Goal: Navigation & Orientation: Find specific page/section

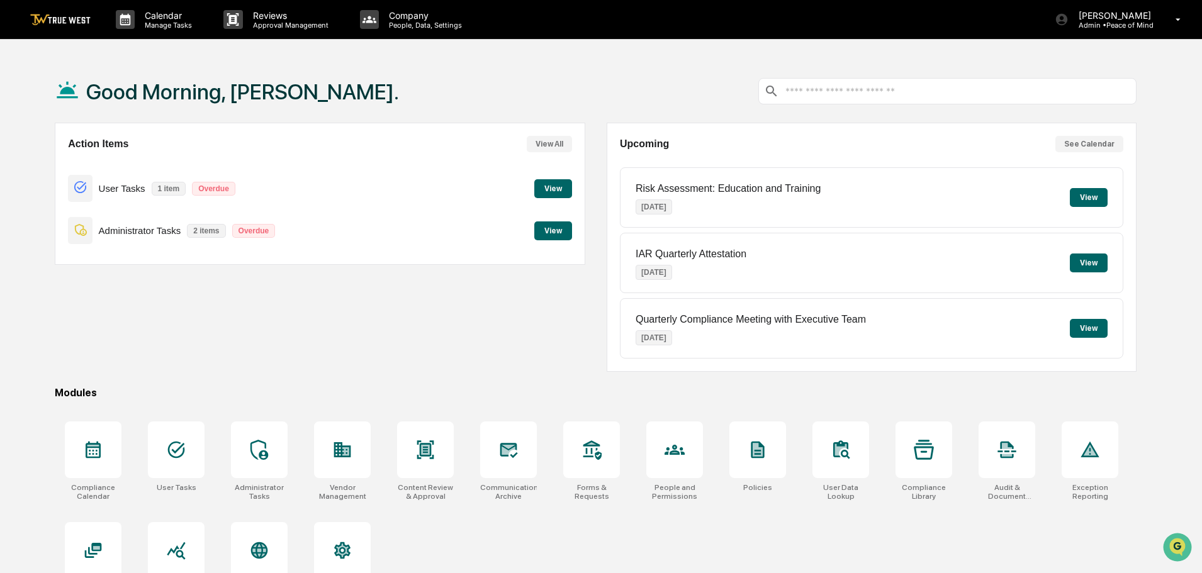
click at [567, 230] on button "View" at bounding box center [553, 230] width 38 height 19
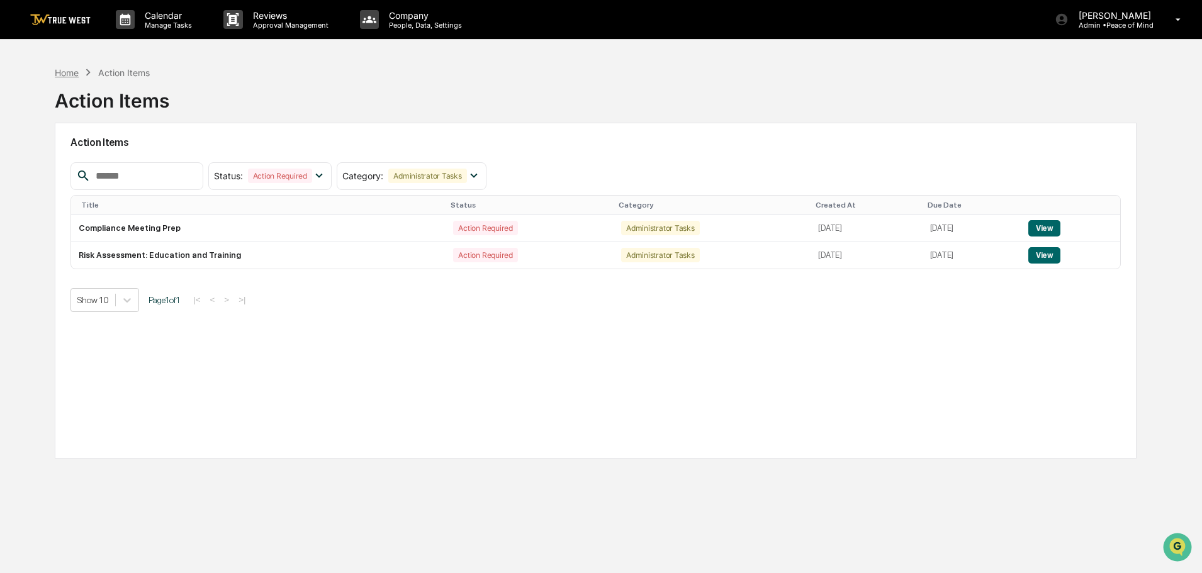
click at [76, 73] on div "Home" at bounding box center [67, 72] width 24 height 11
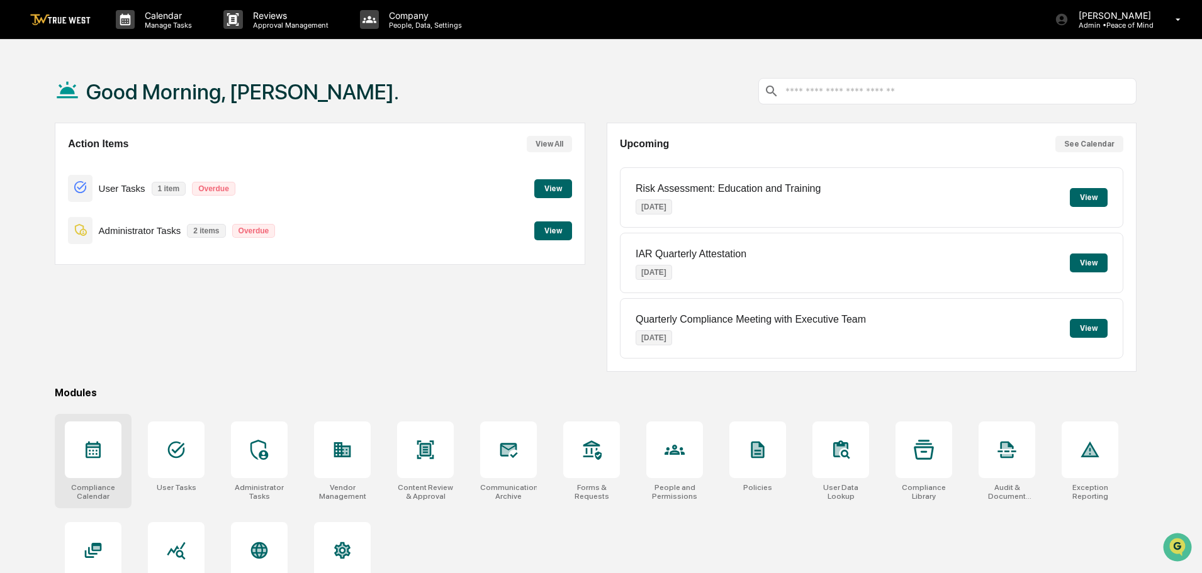
click at [91, 452] on icon at bounding box center [93, 450] width 20 height 20
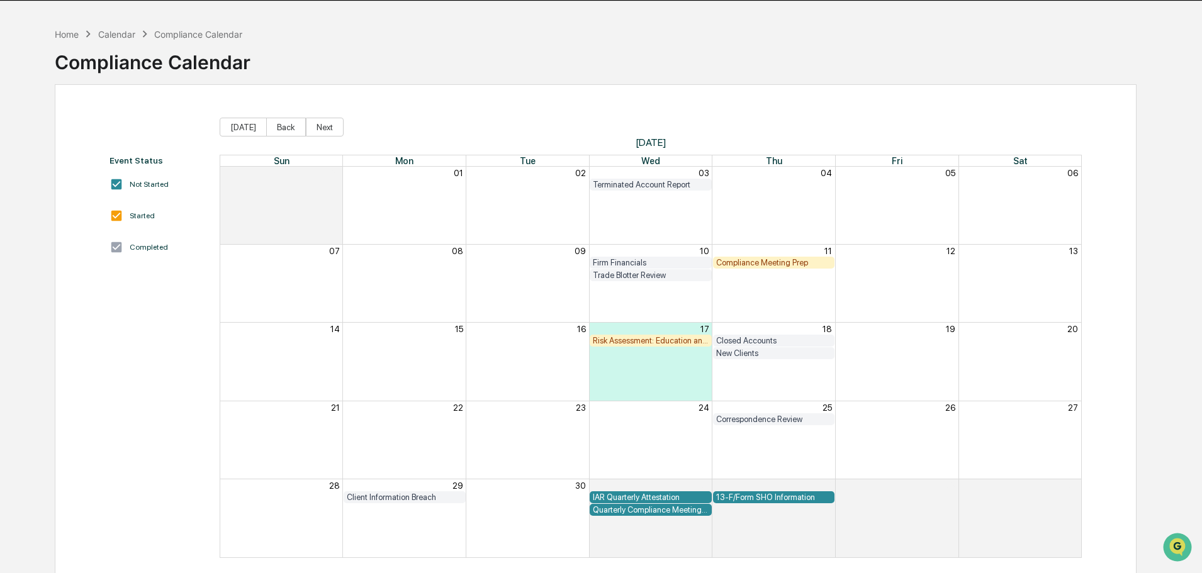
scroll to position [60, 0]
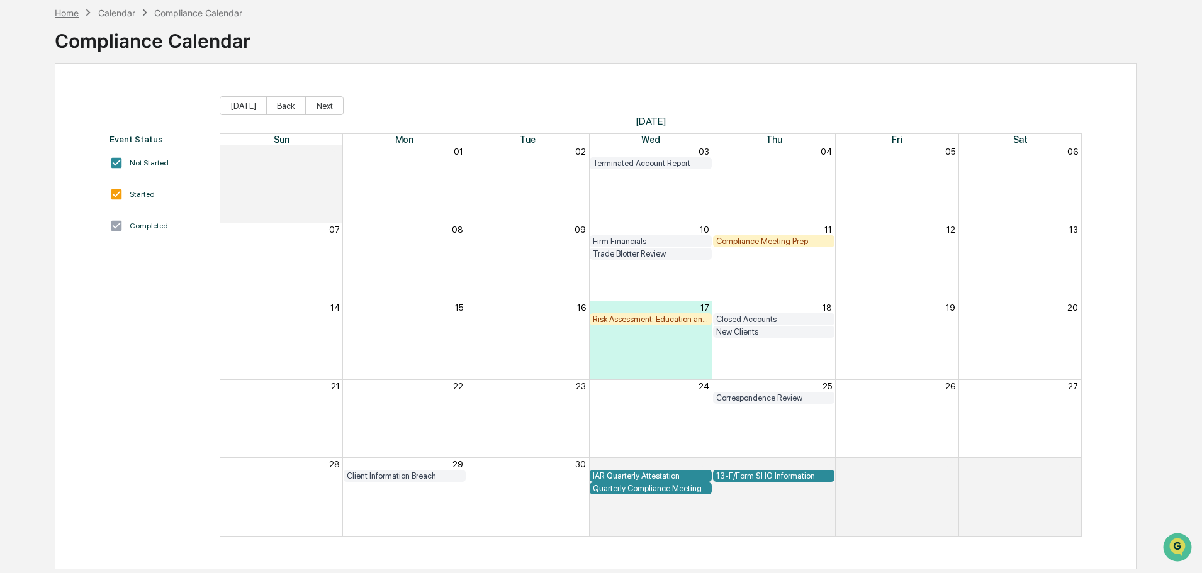
click at [62, 14] on div "Home" at bounding box center [67, 13] width 24 height 11
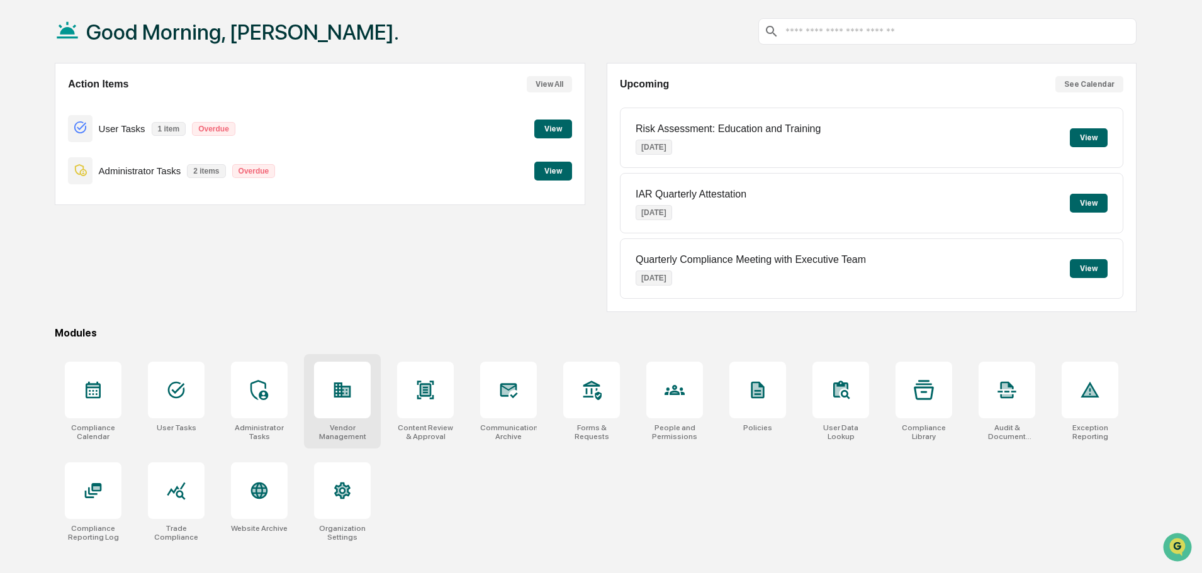
click at [346, 397] on icon at bounding box center [342, 390] width 17 height 15
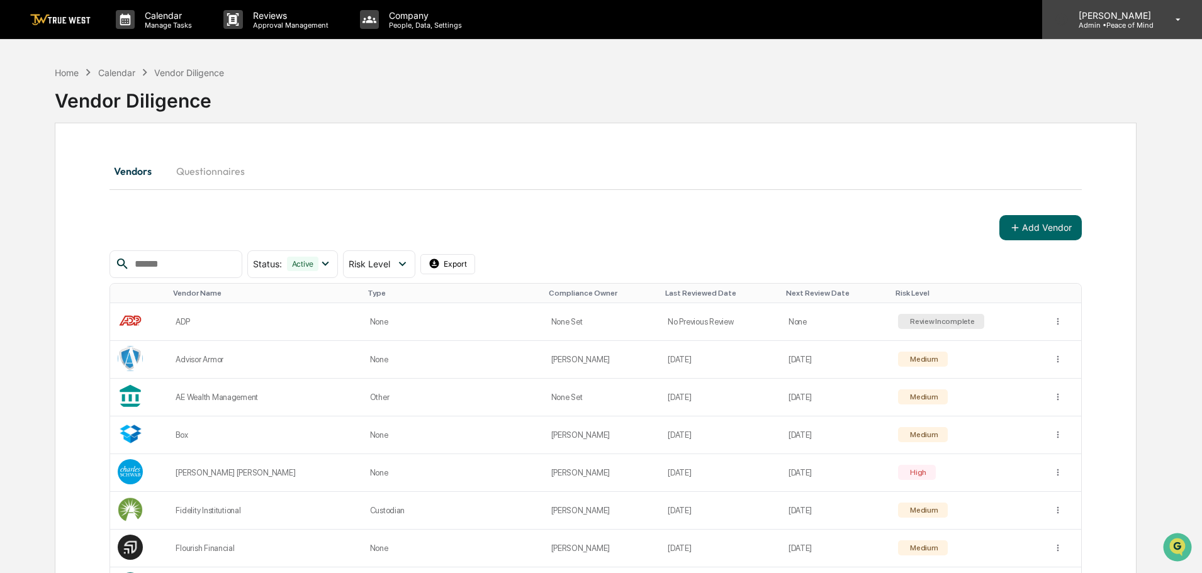
click at [1121, 25] on p "Admin • Peace of Mind" at bounding box center [1112, 25] width 89 height 9
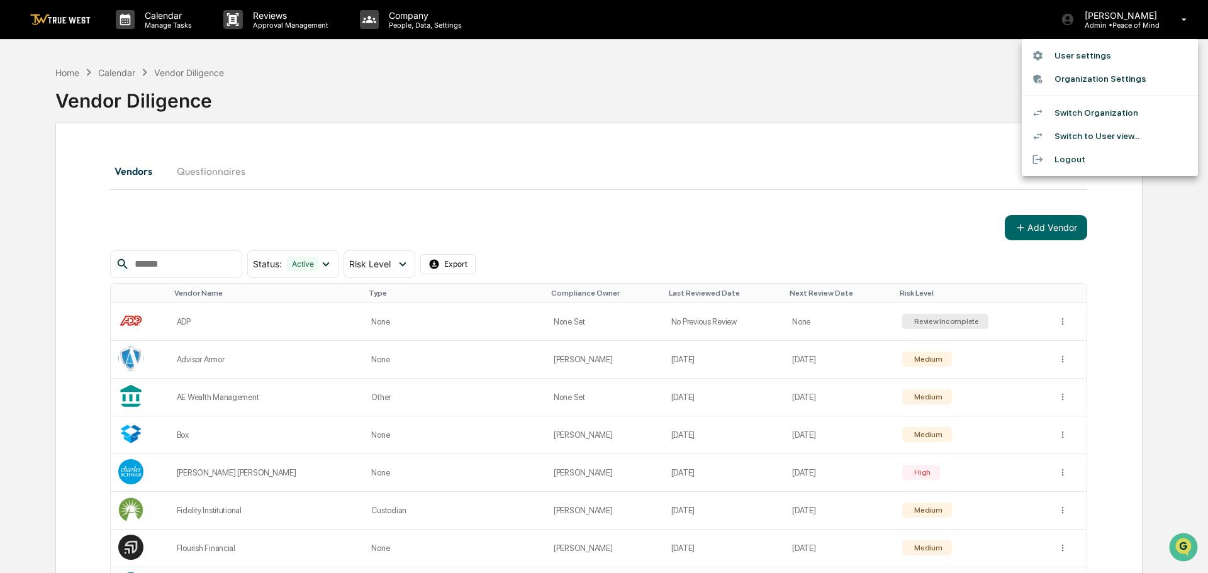
click at [1090, 110] on li "Switch Organization" at bounding box center [1110, 112] width 176 height 23
